Goal: Use online tool/utility: Utilize a website feature to perform a specific function

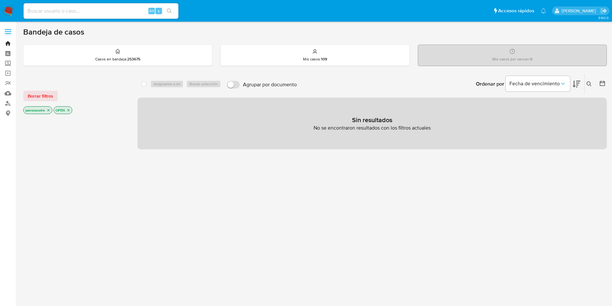
click at [10, 41] on link "Bandeja" at bounding box center [38, 43] width 77 height 10
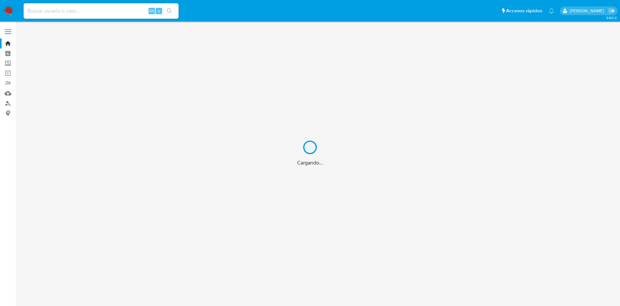
click at [7, 91] on div "Cargando..." at bounding box center [310, 153] width 620 height 306
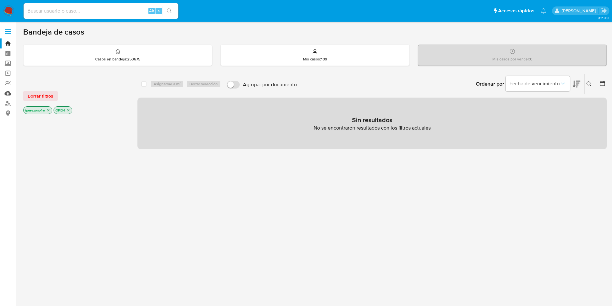
click at [9, 93] on link "Mulan" at bounding box center [38, 93] width 77 height 10
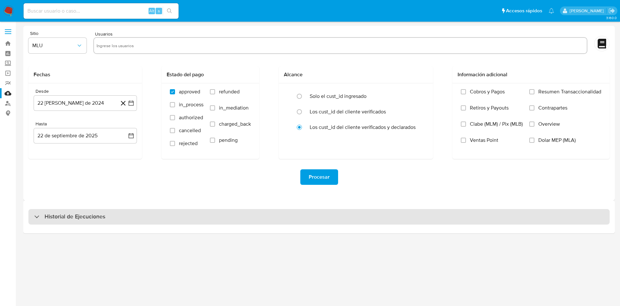
click at [128, 216] on div "Historial de Ejecuciones" at bounding box center [318, 216] width 581 height 15
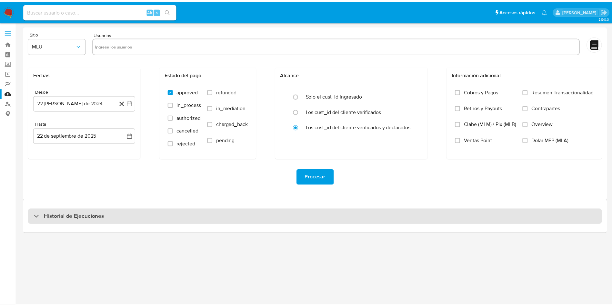
select select "10"
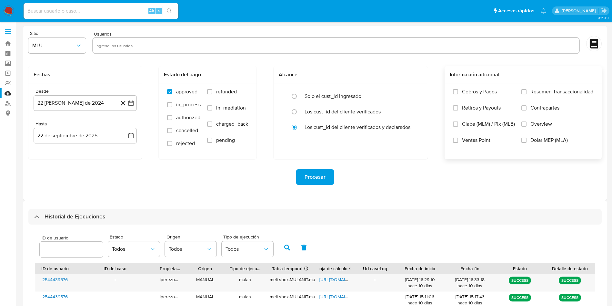
click at [526, 121] on label "Overview" at bounding box center [558, 129] width 72 height 16
click at [526, 121] on input "Overview" at bounding box center [524, 123] width 5 height 5
click at [469, 167] on div "Procesar" at bounding box center [315, 177] width 574 height 36
click at [411, 183] on div "Procesar" at bounding box center [315, 176] width 574 height 15
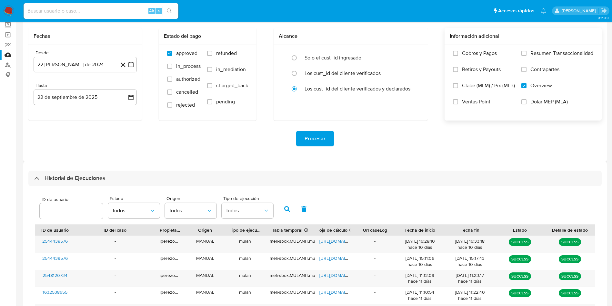
scroll to position [199, 0]
